Goal: Information Seeking & Learning: Learn about a topic

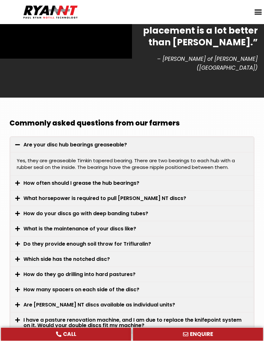
scroll to position [1772, 0]
click at [19, 272] on icon at bounding box center [17, 274] width 5 height 5
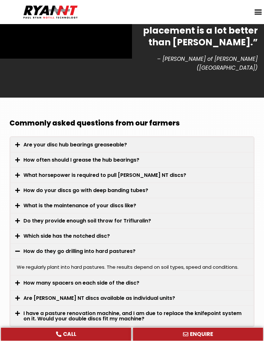
click at [18, 248] on icon at bounding box center [17, 250] width 5 height 5
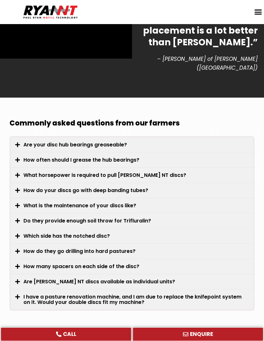
click at [16, 264] on icon at bounding box center [17, 266] width 5 height 5
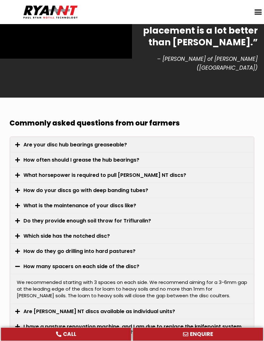
click at [15, 259] on div "How many spacers on each side of the disc?" at bounding box center [131, 266] width 243 height 15
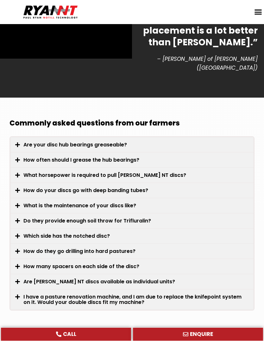
click at [16, 233] on icon at bounding box center [17, 235] width 5 height 5
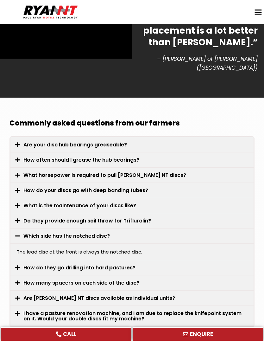
click at [17, 233] on icon at bounding box center [17, 235] width 5 height 5
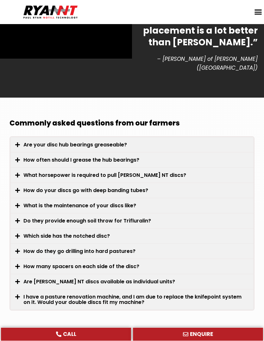
click at [19, 218] on icon at bounding box center [17, 220] width 5 height 5
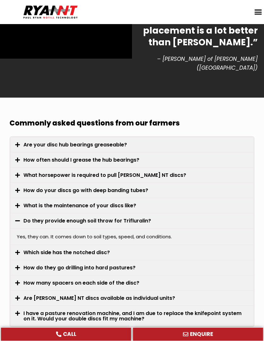
click at [21, 218] on span at bounding box center [19, 221] width 8 height 6
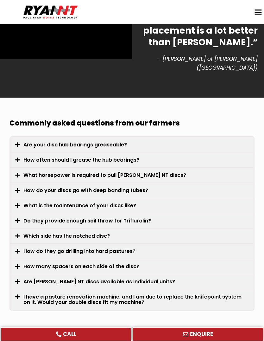
click at [20, 203] on span at bounding box center [19, 206] width 8 height 6
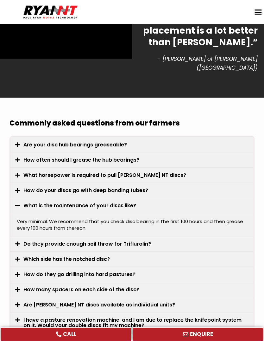
click at [18, 203] on icon at bounding box center [17, 205] width 5 height 5
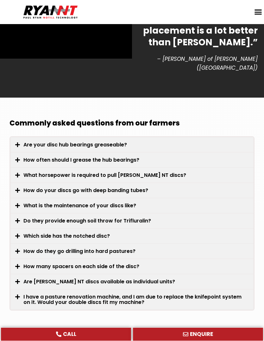
click at [17, 188] on icon at bounding box center [17, 190] width 5 height 5
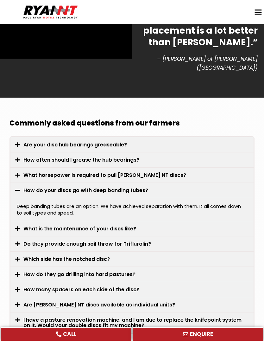
click at [19, 188] on icon at bounding box center [17, 190] width 5 height 5
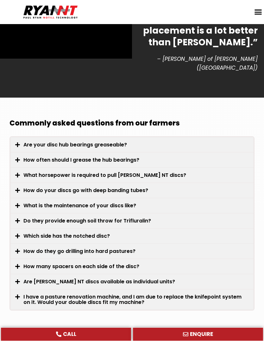
click at [19, 172] on icon at bounding box center [17, 174] width 5 height 5
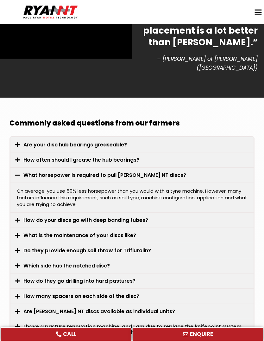
click at [19, 172] on icon at bounding box center [17, 174] width 5 height 5
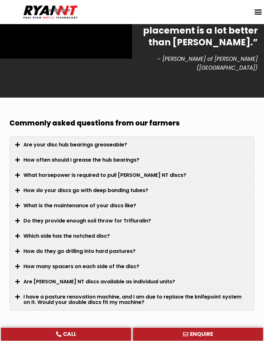
click at [16, 157] on icon at bounding box center [17, 159] width 5 height 5
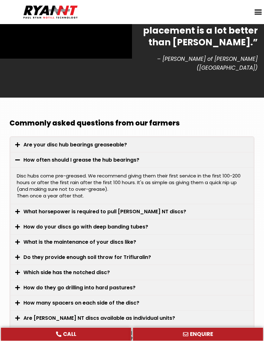
click at [18, 157] on icon at bounding box center [17, 159] width 5 height 5
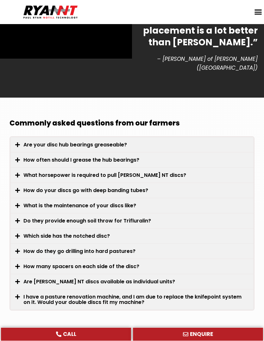
click at [18, 142] on icon at bounding box center [17, 144] width 5 height 5
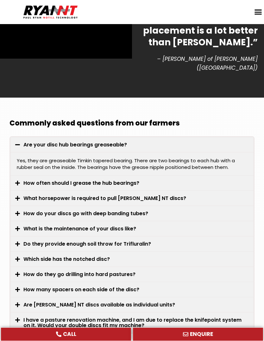
click at [19, 142] on icon at bounding box center [17, 144] width 5 height 5
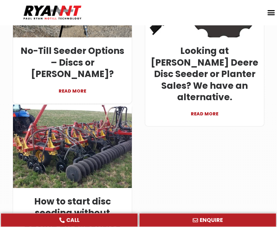
scroll to position [2173, 0]
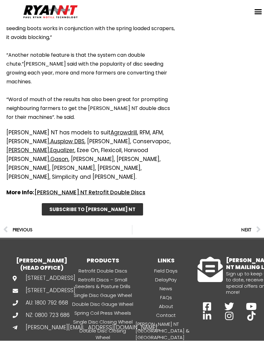
scroll to position [1177, 0]
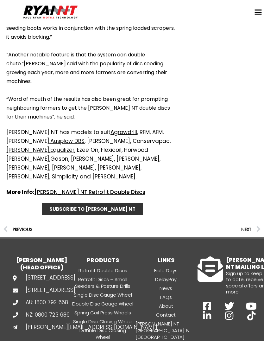
click at [103, 341] on link "[PERSON_NAME]" at bounding box center [102, 345] width 63 height 7
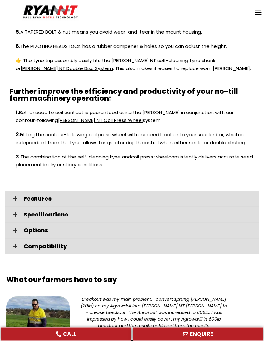
scroll to position [760, 0]
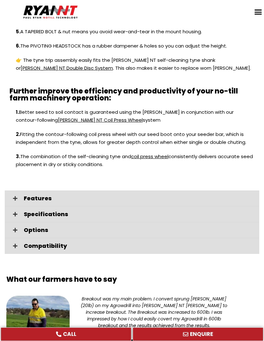
click at [15, 212] on icon at bounding box center [15, 214] width 4 height 5
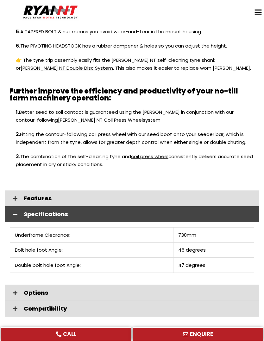
click at [17, 196] on icon at bounding box center [15, 198] width 4 height 5
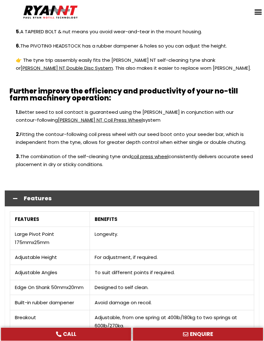
click at [15, 196] on icon at bounding box center [15, 198] width 4 height 5
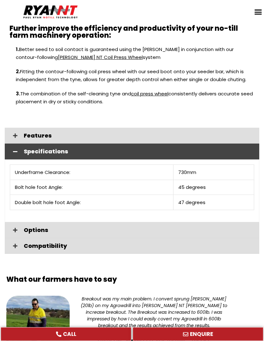
scroll to position [823, 0]
click at [12, 227] on span at bounding box center [15, 229] width 11 height 5
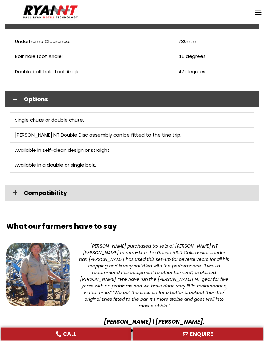
scroll to position [954, 0]
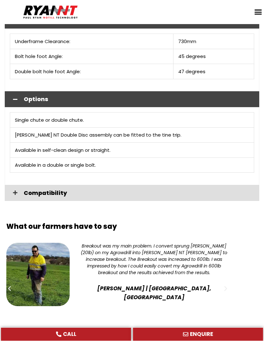
click at [16, 190] on icon at bounding box center [15, 192] width 4 height 5
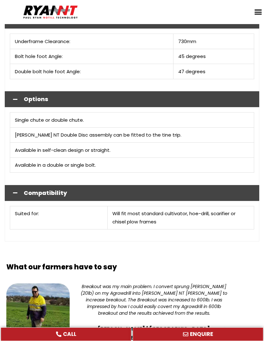
click at [14, 190] on icon at bounding box center [15, 192] width 4 height 5
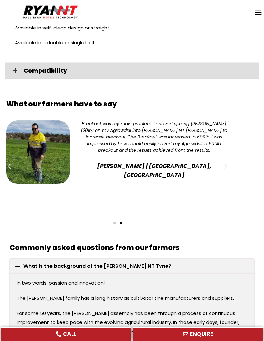
scroll to position [1078, 0]
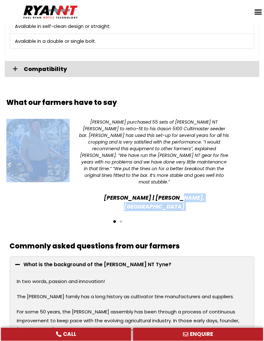
click at [36, 172] on div "1 / 2" at bounding box center [42, 165] width 73 height 92
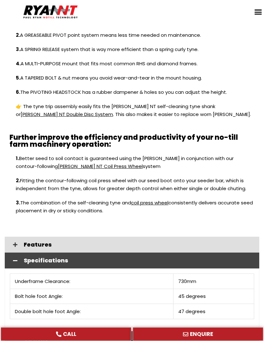
scroll to position [714, 0]
click at [60, 163] on link "RYAN NT Coil Press Wheel" at bounding box center [100, 166] width 85 height 7
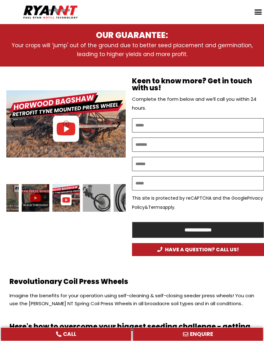
scroll to position [305, 0]
click at [260, 13] on icon "Menu Toggle" at bounding box center [258, 12] width 8 height 8
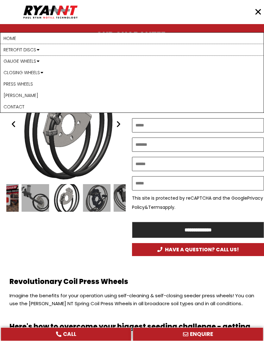
click at [33, 49] on link "Retrofit Discs" at bounding box center [132, 49] width 264 height 11
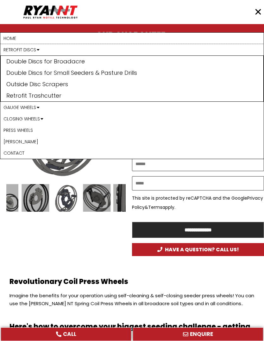
scroll to position [0, 0]
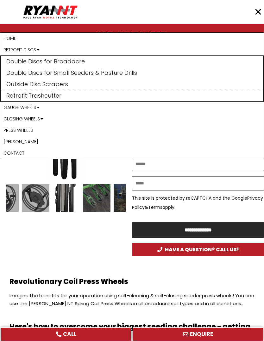
click at [37, 96] on link "Retrofit Trashcutter" at bounding box center [132, 95] width 263 height 11
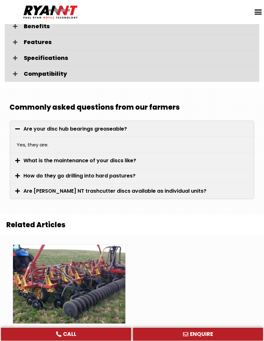
scroll to position [917, 0]
click at [17, 189] on icon at bounding box center [17, 191] width 5 height 5
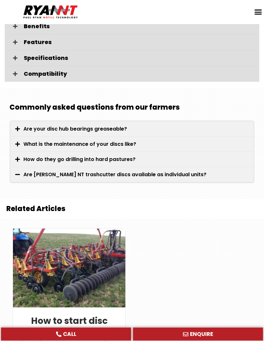
scroll to position [917, 0]
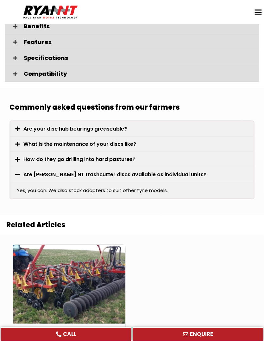
click at [17, 167] on div "Are [PERSON_NAME] NT trashcutter discs available as individual units?" at bounding box center [131, 174] width 243 height 15
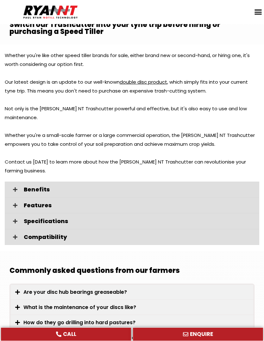
scroll to position [753, 0]
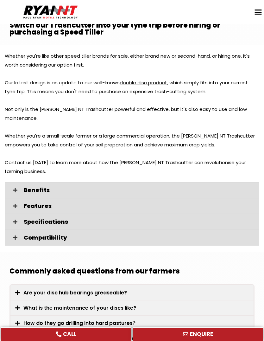
click at [16, 188] on icon at bounding box center [15, 190] width 4 height 5
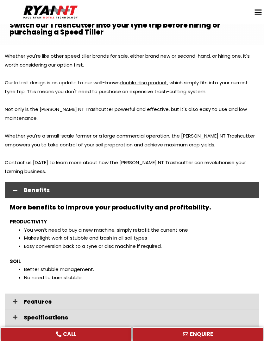
click at [14, 188] on icon at bounding box center [15, 190] width 4 height 5
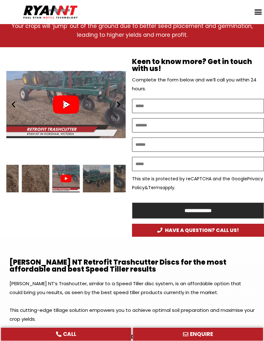
scroll to position [345, 0]
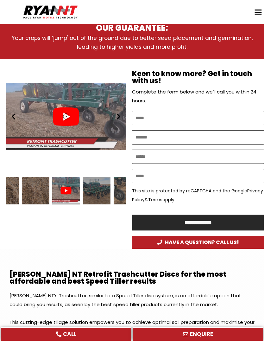
click at [33, 112] on div "Play" at bounding box center [65, 116] width 119 height 114
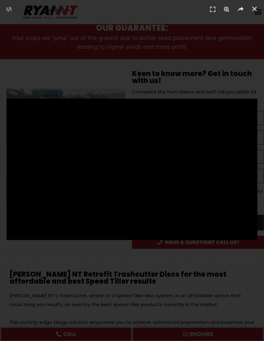
click at [43, 64] on div "1 / 1" at bounding box center [132, 170] width 264 height 341
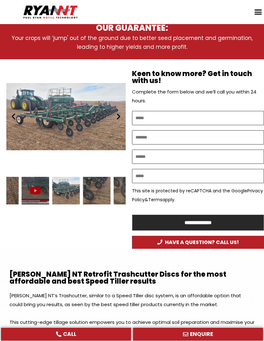
click at [95, 187] on div "3 / 7" at bounding box center [97, 191] width 28 height 28
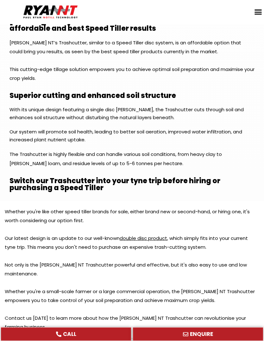
scroll to position [605, 0]
